Goal: Task Accomplishment & Management: Use online tool/utility

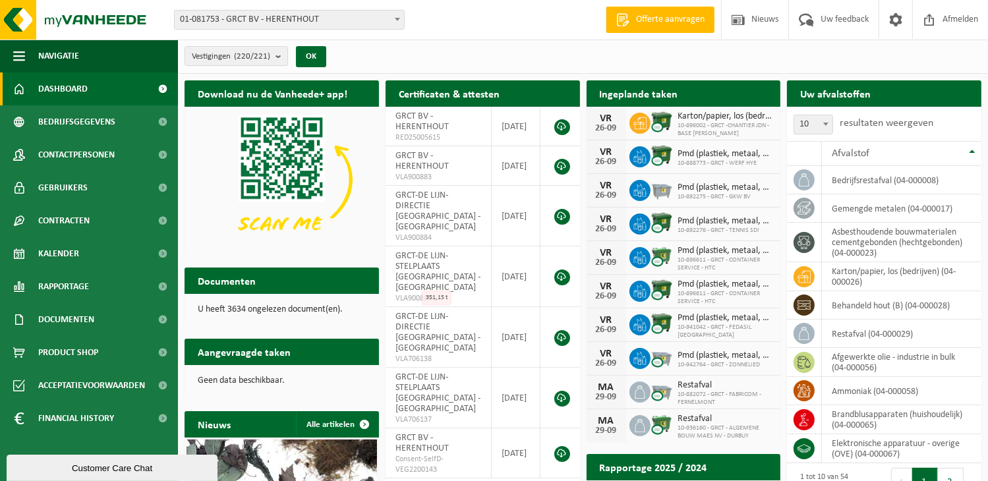
click at [398, 18] on b at bounding box center [397, 19] width 5 height 3
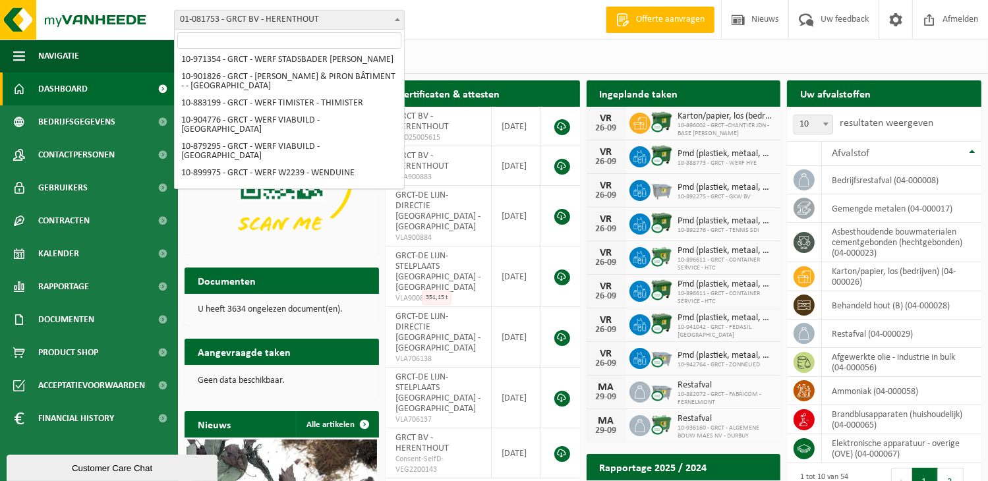
scroll to position [3781, 0]
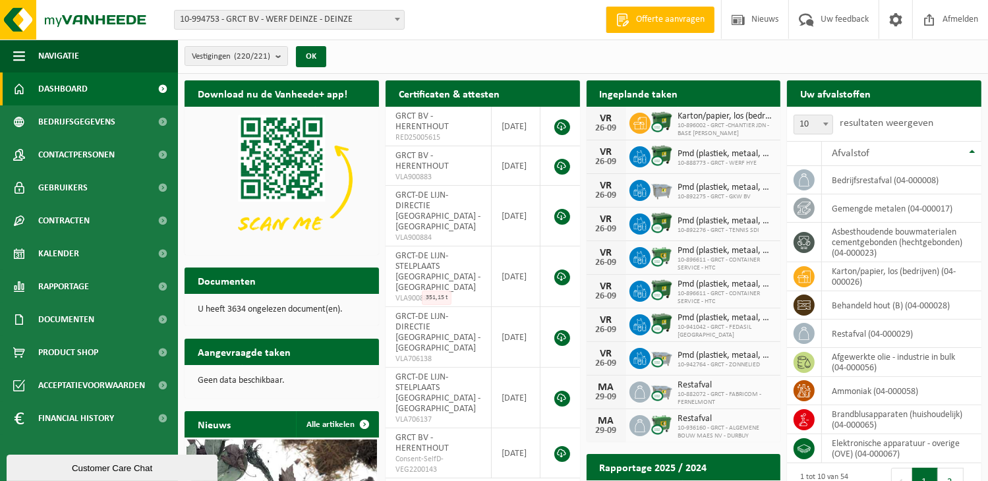
select select "171770"
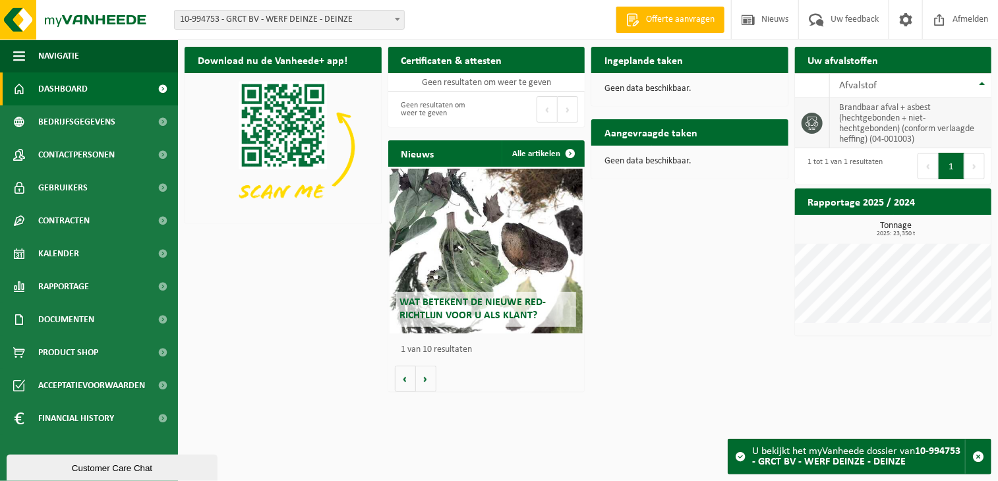
click at [880, 117] on td "brandbaar afval + asbest (hechtgebonden + niet-hechtgebonden) (conform verlaagd…" at bounding box center [911, 123] width 162 height 50
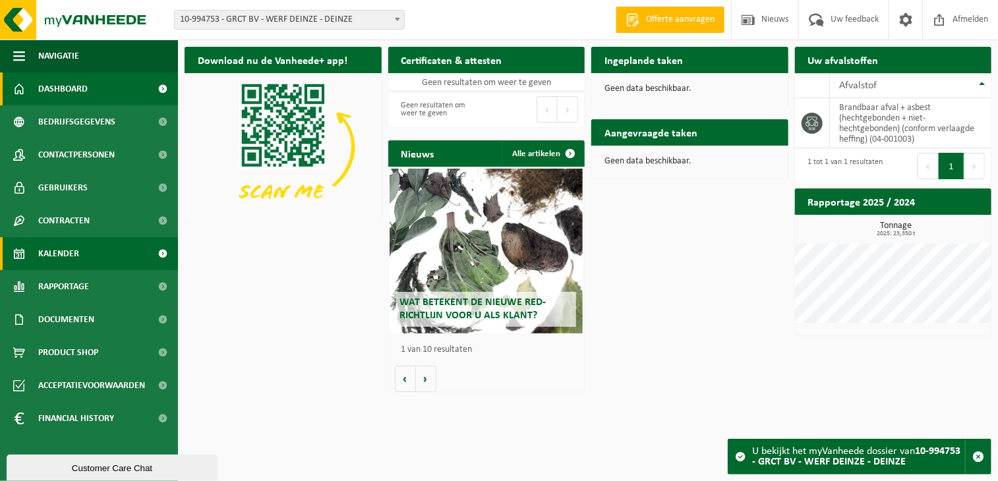
click at [161, 250] on span at bounding box center [163, 253] width 30 height 33
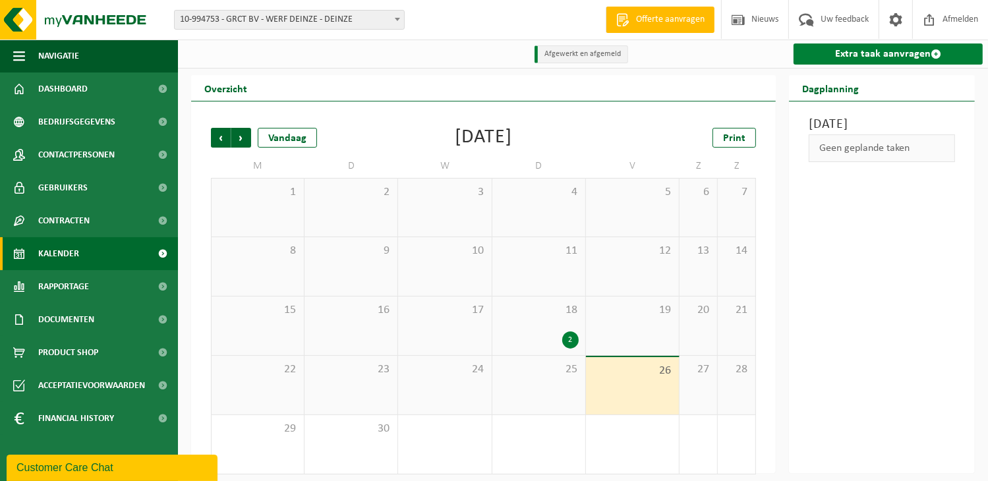
click at [859, 55] on link "Extra taak aanvragen" at bounding box center [887, 53] width 189 height 21
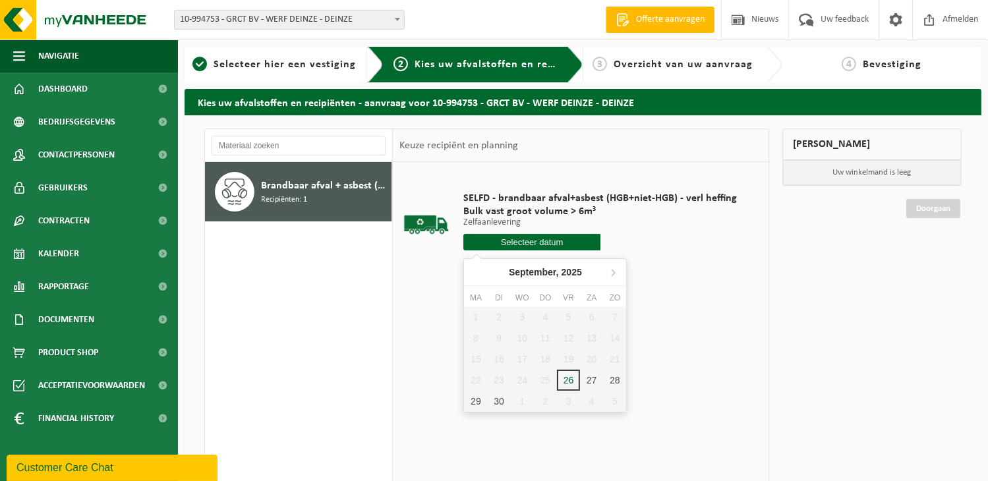
click at [526, 241] on input "text" at bounding box center [531, 242] width 137 height 16
click at [477, 399] on div "29" at bounding box center [475, 401] width 23 height 21
type input "Van [DATE]"
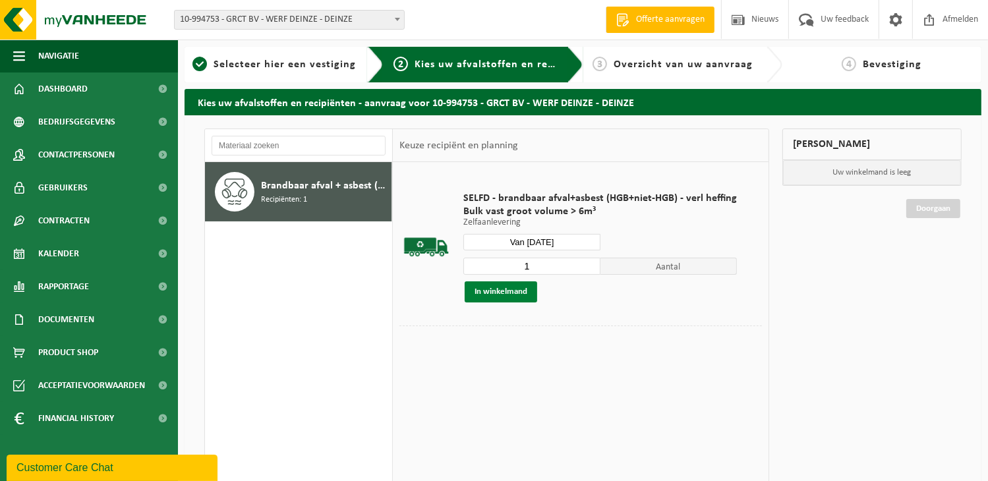
click at [509, 293] on button "In winkelmand" at bounding box center [501, 291] width 72 height 21
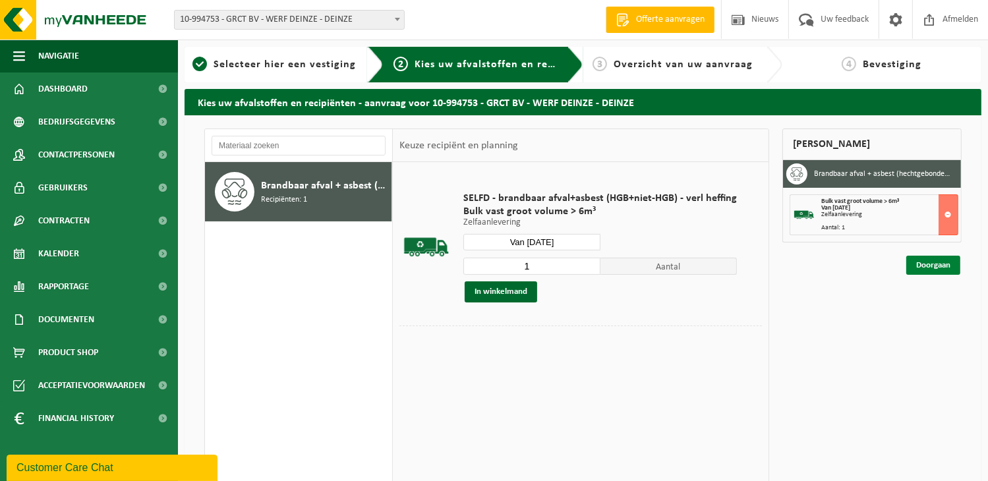
click at [929, 262] on link "Doorgaan" at bounding box center [933, 265] width 54 height 19
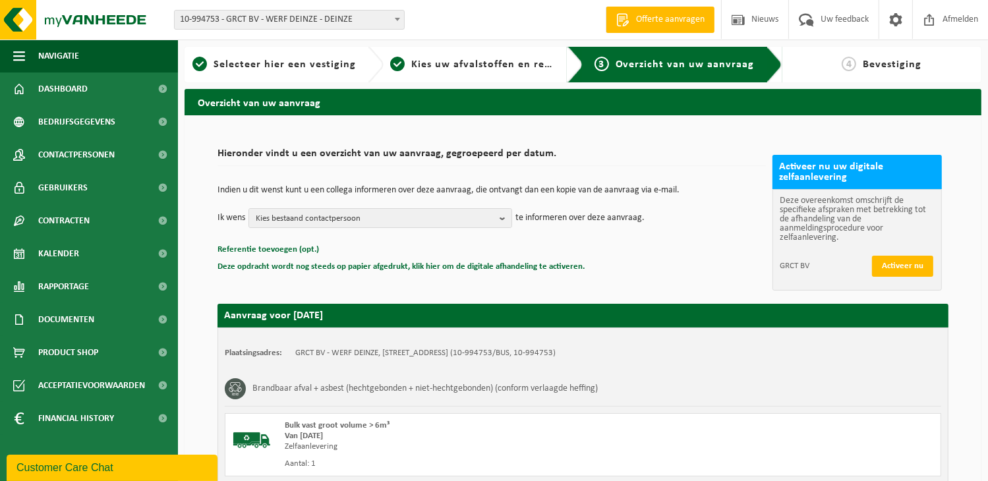
scroll to position [165, 0]
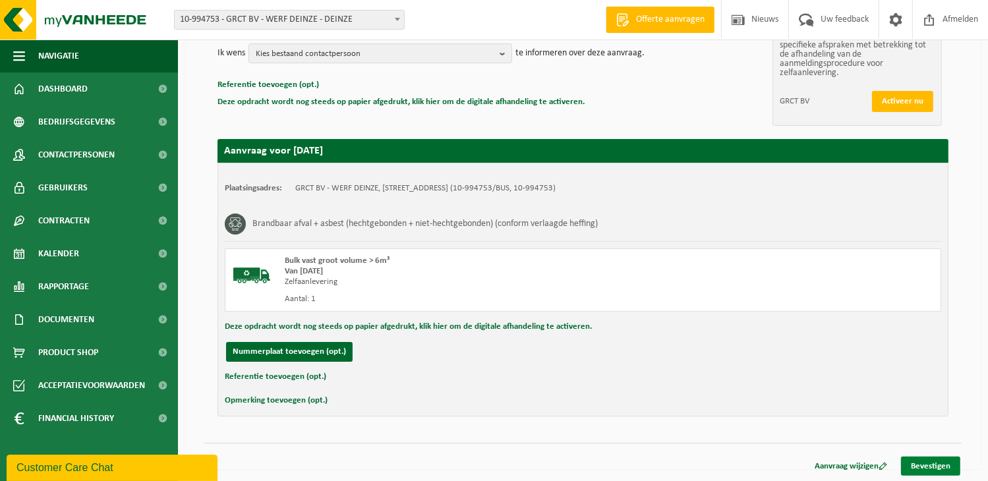
click at [934, 465] on link "Bevestigen" at bounding box center [930, 466] width 59 height 19
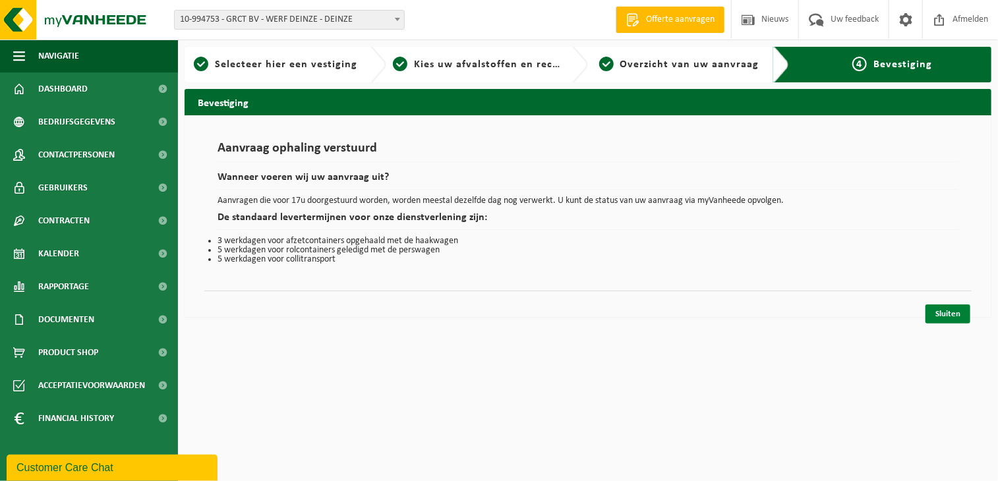
click at [952, 317] on link "Sluiten" at bounding box center [947, 313] width 45 height 19
